Goal: Task Accomplishment & Management: Complete application form

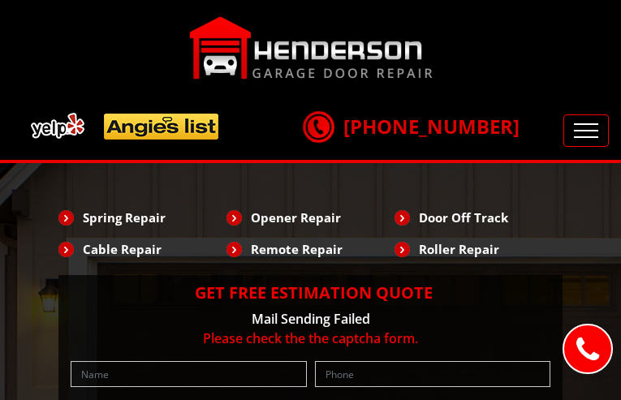
type input "KJIruXbh"
type input "3375913657"
type input "[EMAIL_ADDRESS][DOMAIN_NAME]"
type input "LJStujSm"
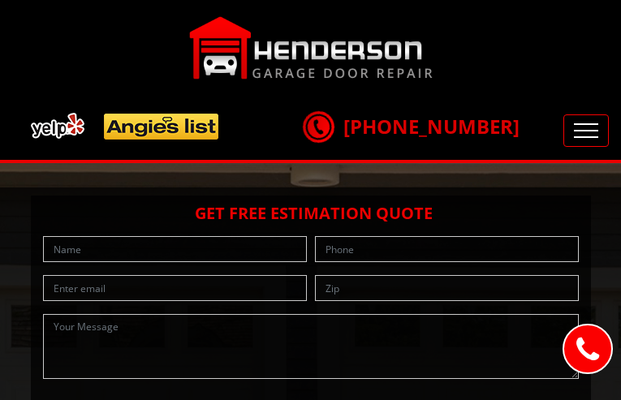
type input "gnoCiOyRnKbrTmFe"
type input "9034527240"
type input "[EMAIL_ADDRESS][DOMAIN_NAME]"
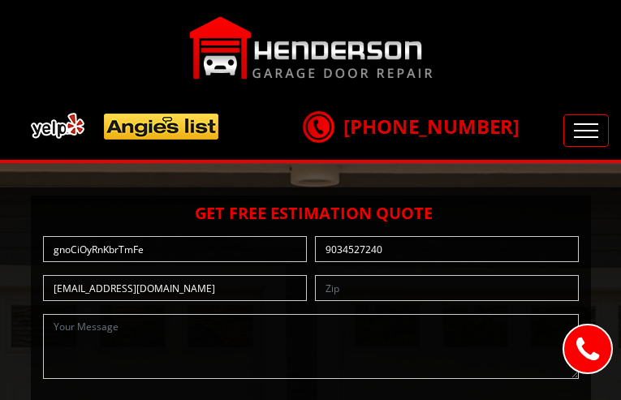
type input "ojazloxHel"
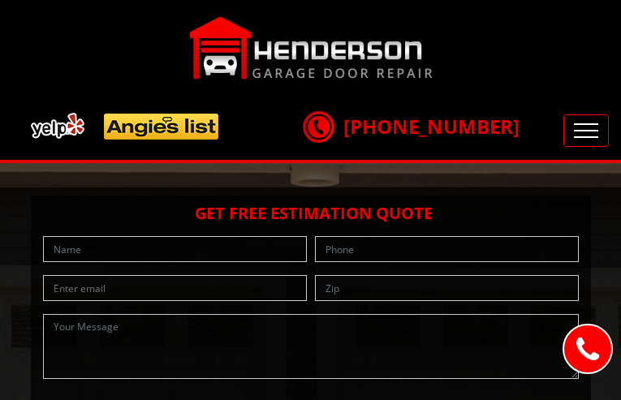
type input "nlQcaIiHWA"
type input "2728301497"
type input "[EMAIL_ADDRESS][DOMAIN_NAME]"
type input "WojMfexh"
